Goal: Task Accomplishment & Management: Complete application form

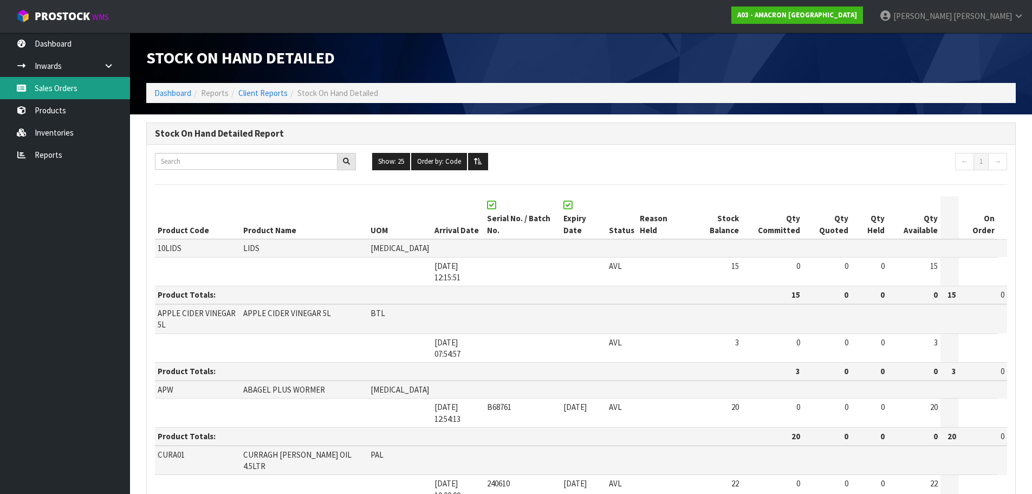
scroll to position [397, 0]
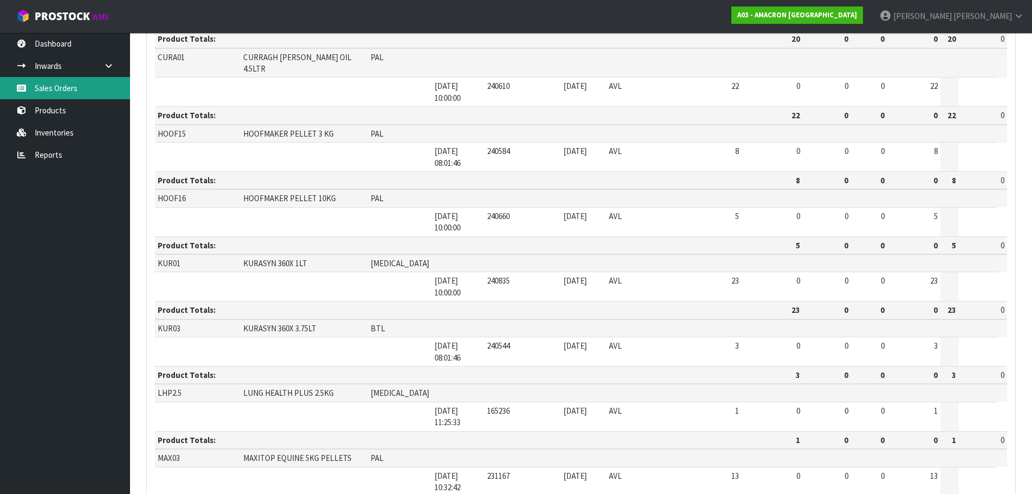
click at [55, 86] on link "Sales Orders" at bounding box center [65, 88] width 130 height 22
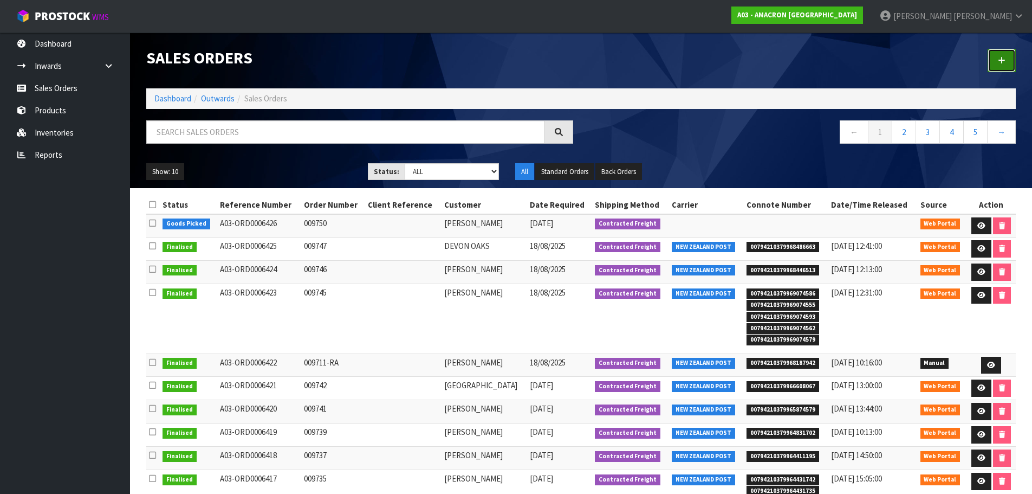
drag, startPoint x: 1014, startPoint y: 63, endPoint x: 997, endPoint y: 69, distance: 18.0
click at [1014, 64] on link at bounding box center [1002, 60] width 28 height 23
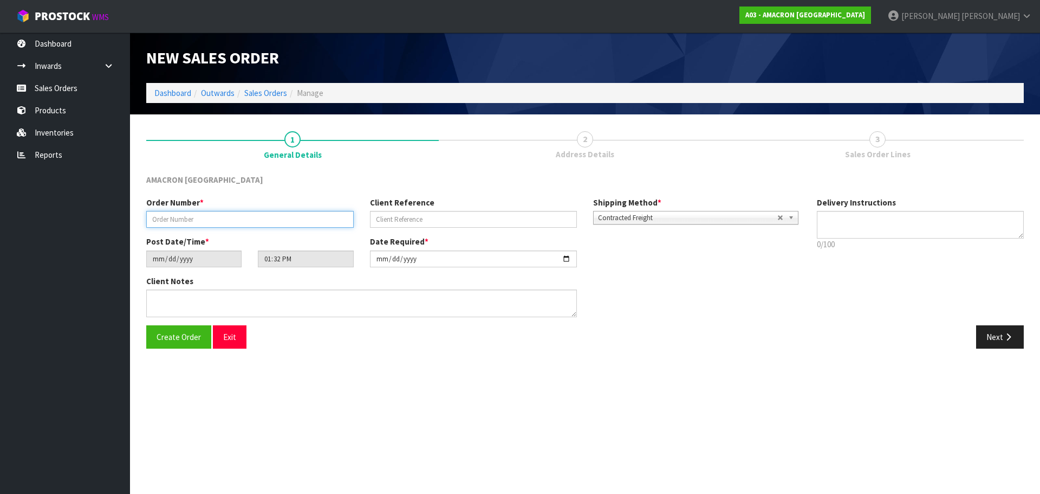
click at [182, 228] on input "text" at bounding box center [250, 219] width 208 height 17
type input "009752"
click at [1001, 328] on button "Next" at bounding box center [1000, 336] width 48 height 23
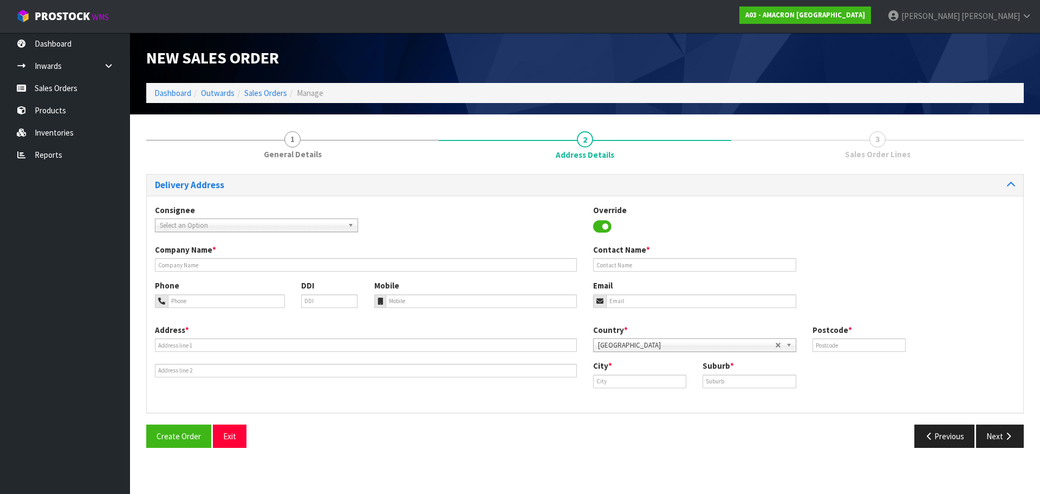
drag, startPoint x: 182, startPoint y: 256, endPoint x: 184, endPoint y: 267, distance: 11.0
click at [183, 260] on div "Company Name *" at bounding box center [366, 258] width 438 height 28
click at [184, 267] on input "text" at bounding box center [366, 265] width 422 height 14
paste input "[PERSON_NAME]"
type input "[PERSON_NAME]"
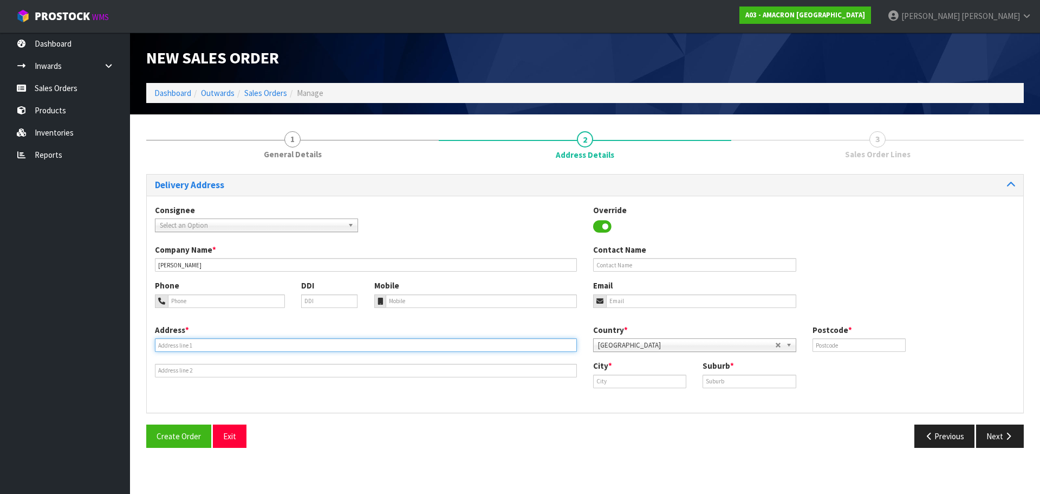
drag, startPoint x: 204, startPoint y: 342, endPoint x: 252, endPoint y: 350, distance: 48.8
click at [204, 342] on input "text" at bounding box center [366, 345] width 422 height 14
paste input "[STREET_ADDRESS]"
type input "[STREET_ADDRESS]"
drag, startPoint x: 773, startPoint y: 375, endPoint x: 617, endPoint y: 405, distance: 159.0
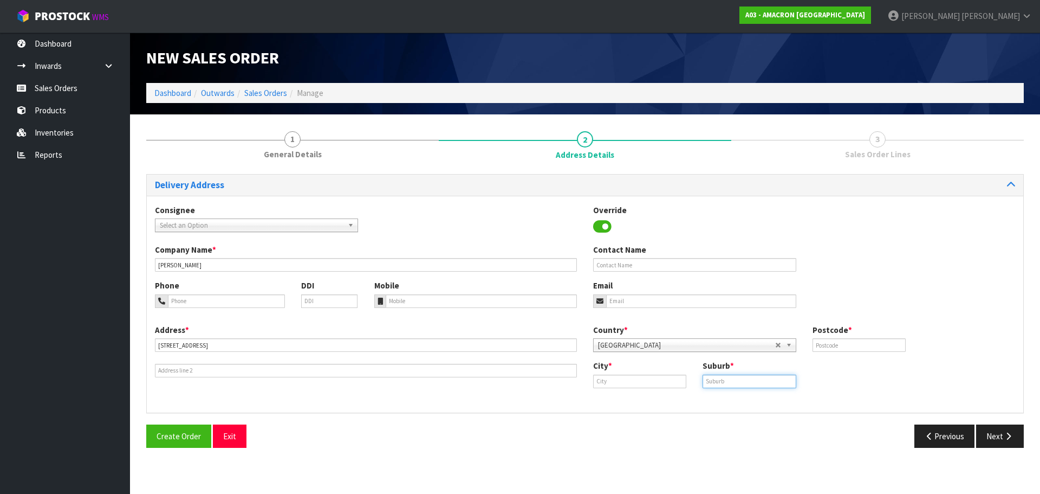
click at [636, 418] on div "Delivery Address Consignee 000001.BAY MECHANICS - BAY MECHANICS 000001A - BRAKE…" at bounding box center [585, 315] width 878 height 282
click at [635, 385] on input "text" at bounding box center [639, 381] width 93 height 14
paste input "Invercargill"
type input "Invercargill"
click at [727, 386] on input "text" at bounding box center [749, 381] width 93 height 14
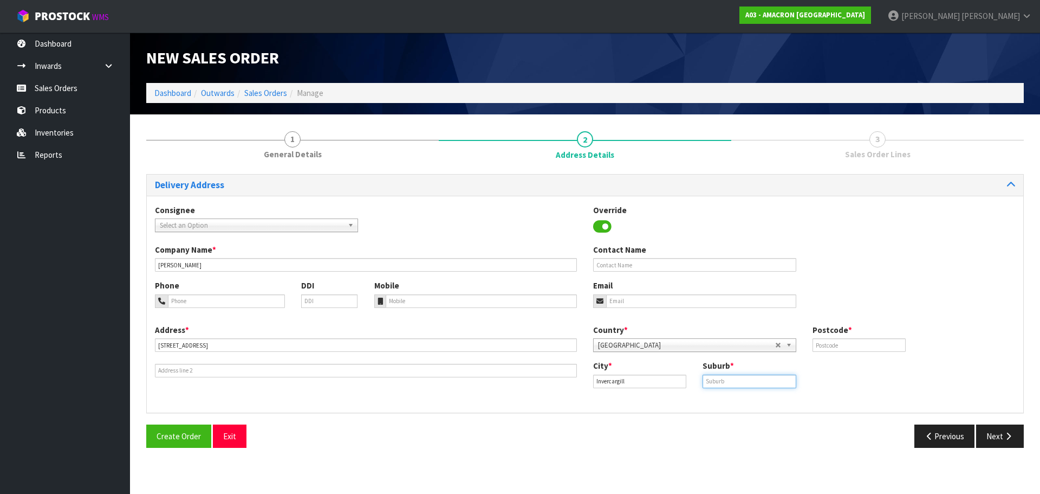
paste input "INVERCARGILL"
type input "INVERCARGILL"
drag, startPoint x: 887, startPoint y: 346, endPoint x: 899, endPoint y: 339, distance: 13.6
click at [887, 346] on input "text" at bounding box center [859, 345] width 93 height 14
type input "9810"
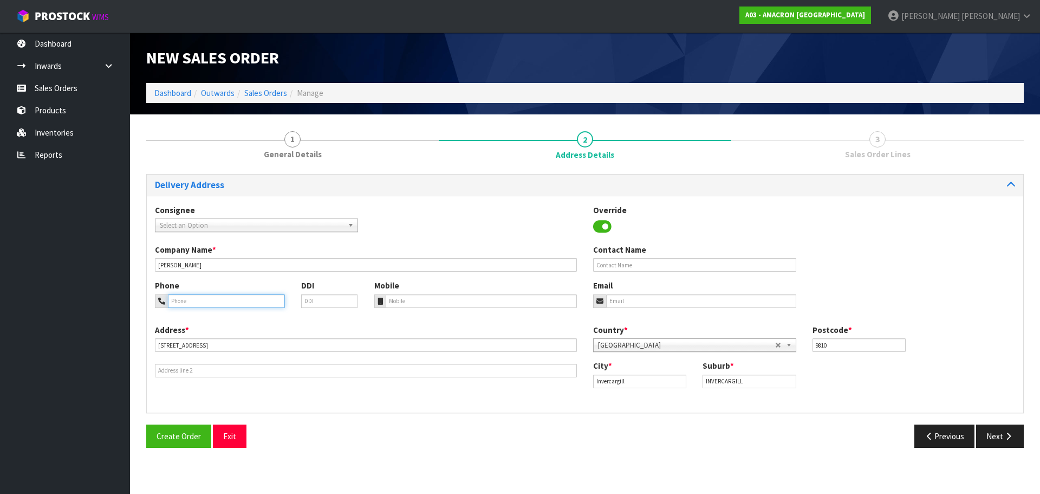
drag, startPoint x: 269, startPoint y: 303, endPoint x: 288, endPoint y: 300, distance: 18.8
click at [274, 303] on input "tel" at bounding box center [226, 301] width 117 height 14
paste input "+ [PHONE_NUMBER]"
type input "+ [PHONE_NUMBER]"
drag, startPoint x: 429, startPoint y: 303, endPoint x: 476, endPoint y: 304, distance: 46.6
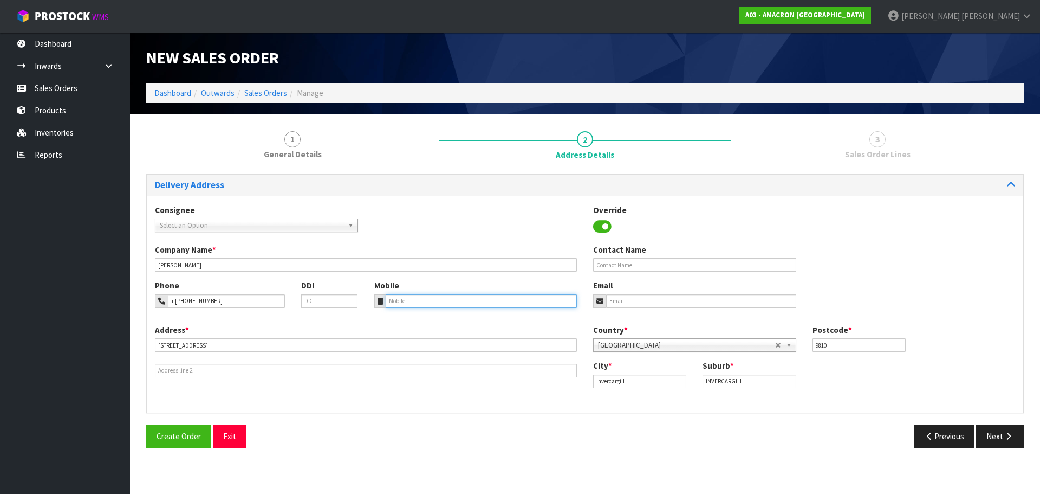
click at [446, 303] on input "tel" at bounding box center [482, 301] width 192 height 14
paste input "+ [PHONE_NUMBER]"
type input "+ [PHONE_NUMBER]"
drag, startPoint x: 1002, startPoint y: 434, endPoint x: 775, endPoint y: 364, distance: 238.1
click at [999, 434] on button "Next" at bounding box center [1000, 435] width 48 height 23
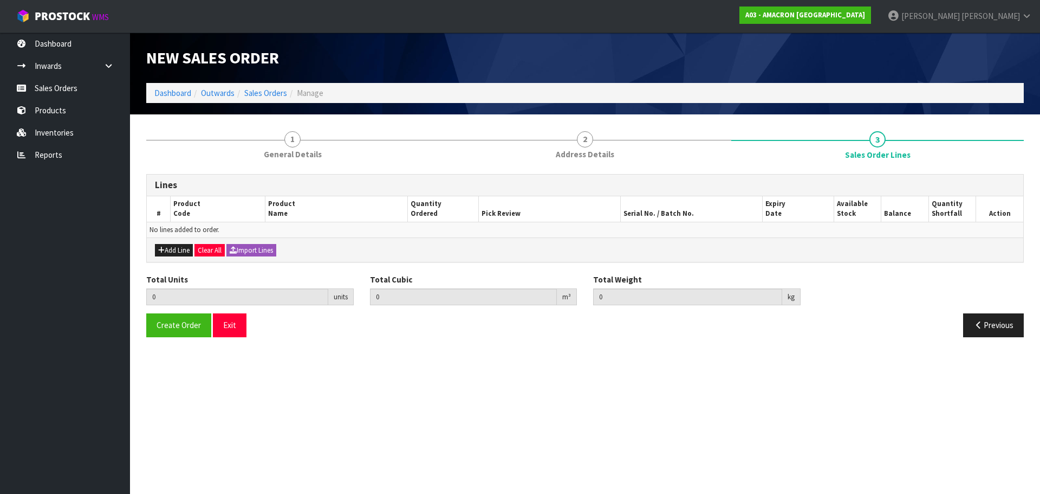
click at [175, 241] on div "Add Line Clear All Import Lines" at bounding box center [585, 249] width 877 height 24
click at [176, 246] on button "Add Line" at bounding box center [174, 250] width 38 height 13
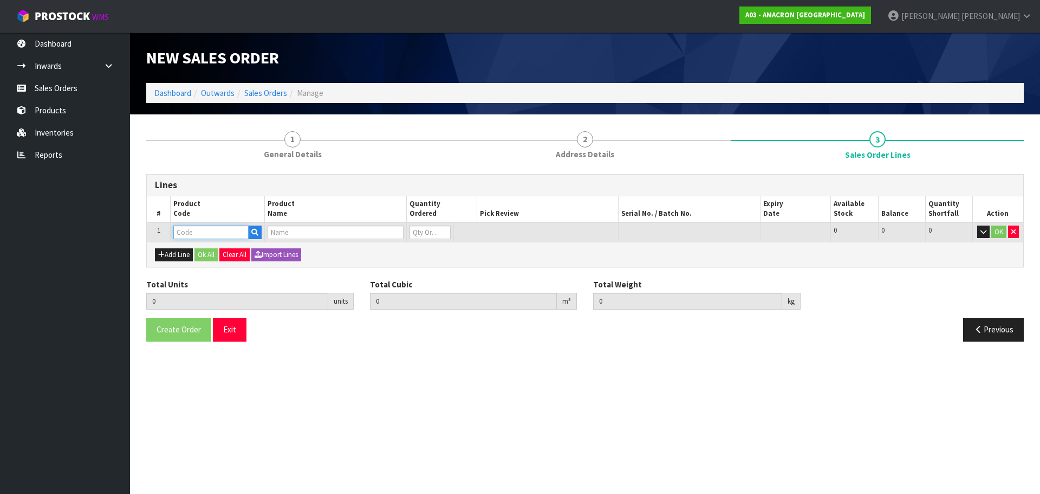
click at [210, 237] on input "text" at bounding box center [210, 232] width 75 height 14
type input "PVRS"
click at [187, 245] on link "PVRS 5" at bounding box center [217, 250] width 86 height 15
type input "PVRS5"
type input "0.000000"
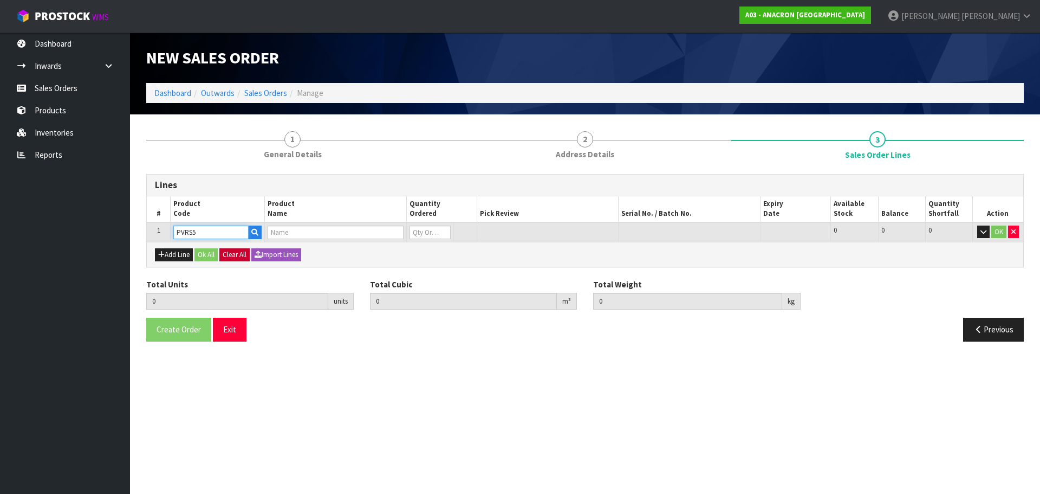
type input "0.000"
type input "PLUSVITAL RACING SYRUP 5L"
type input "0"
click at [434, 231] on input "0" at bounding box center [430, 232] width 41 height 14
type input "0"
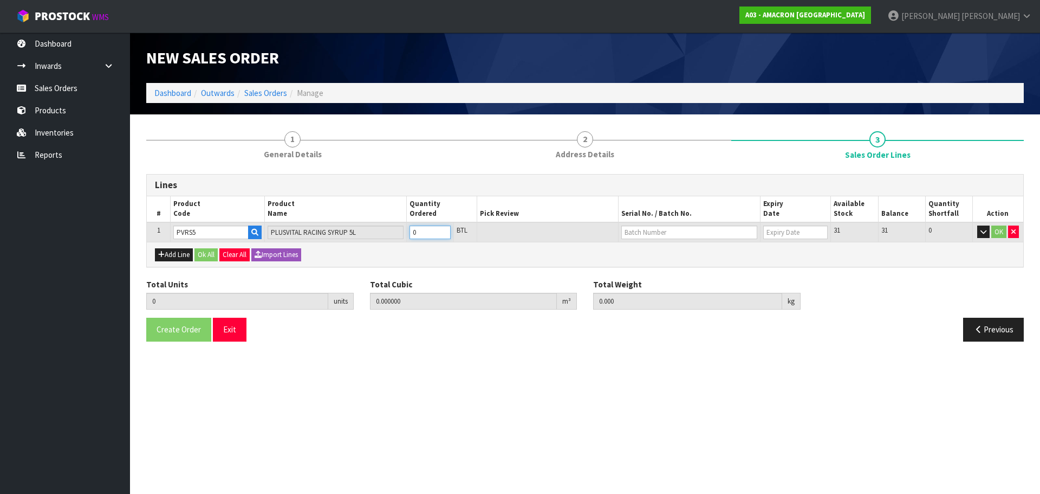
type input "0"
type input "2"
type input "0.01914"
type input "13"
type input "2"
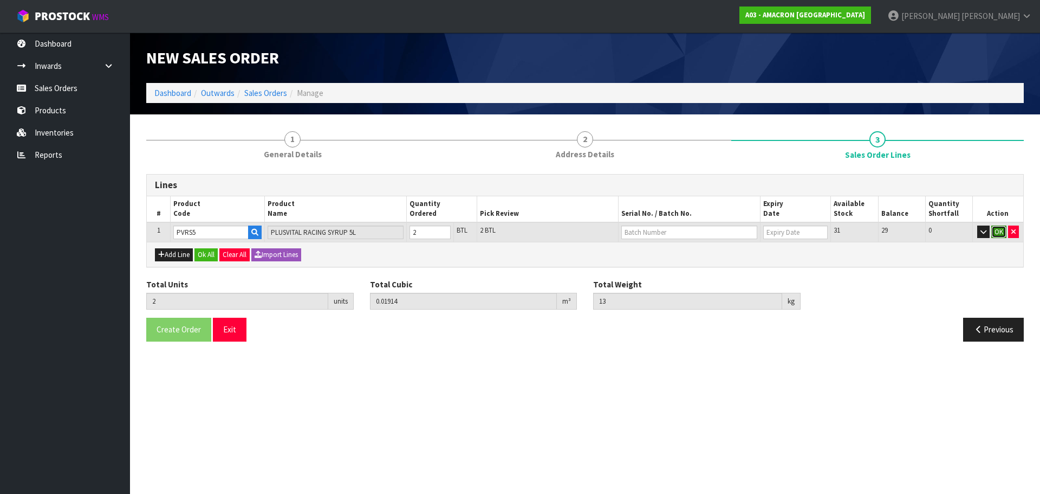
click at [1000, 229] on button "OK" at bounding box center [999, 231] width 15 height 13
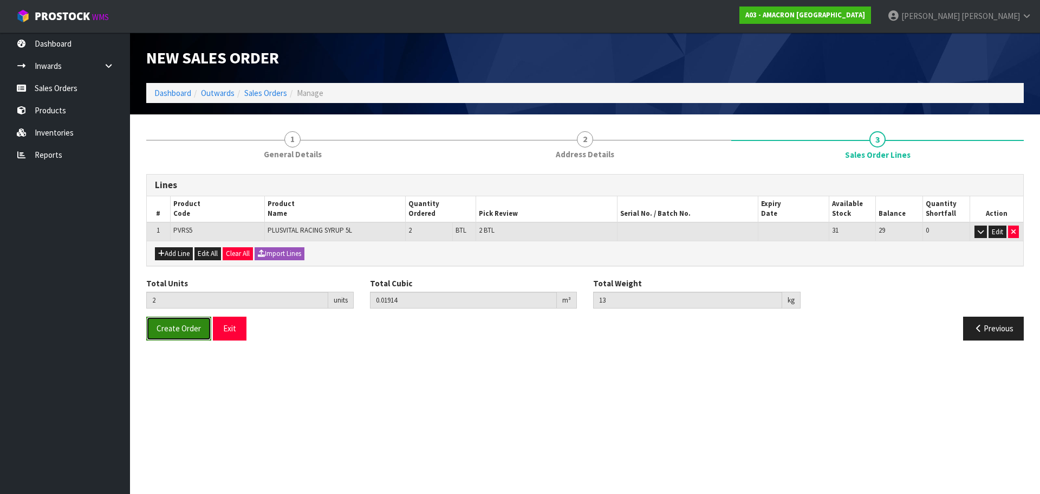
click at [181, 328] on span "Create Order" at bounding box center [179, 328] width 44 height 10
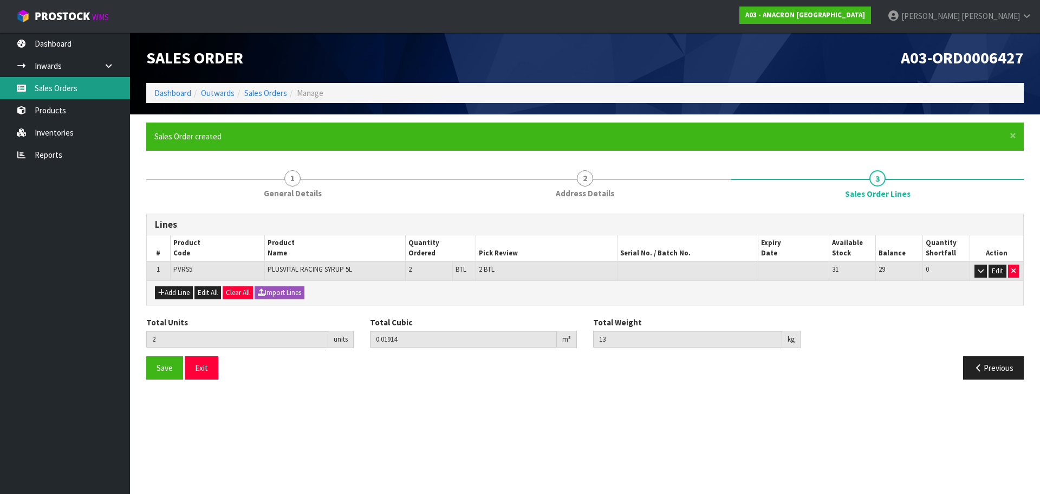
click at [72, 87] on link "Sales Orders" at bounding box center [65, 88] width 130 height 22
